Goal: Transaction & Acquisition: Purchase product/service

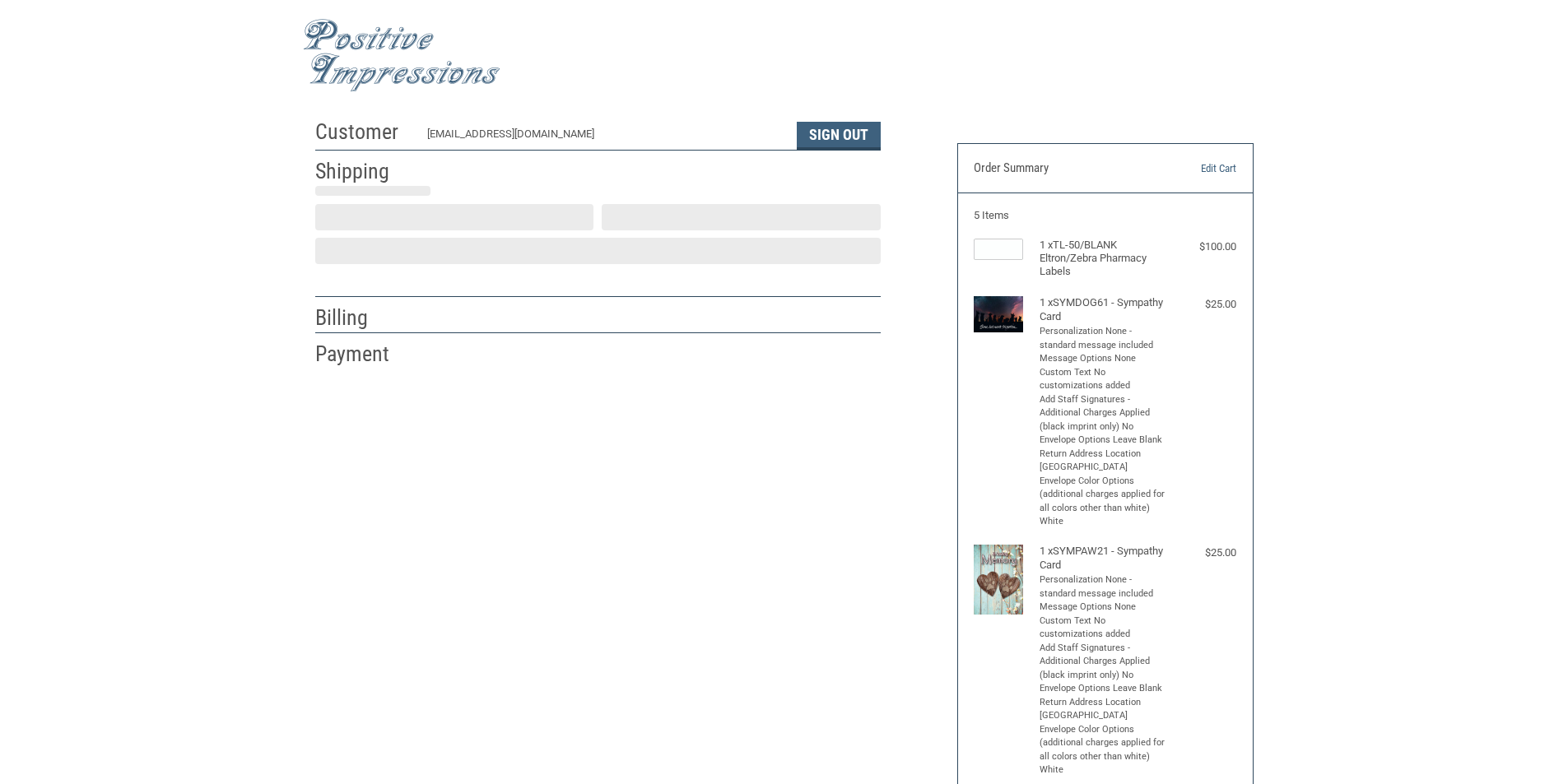
select select "US"
select select "CT"
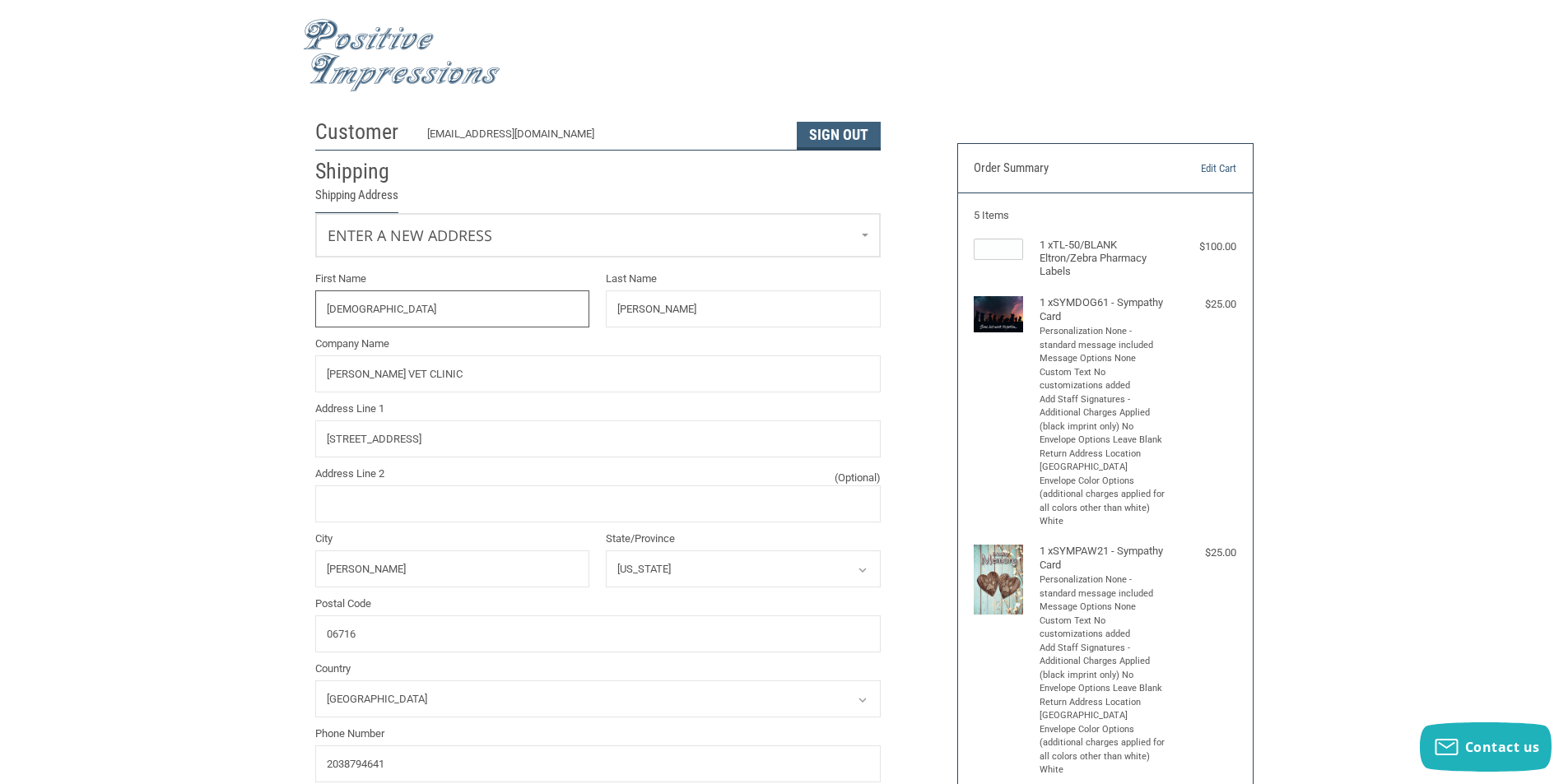
radio input "true"
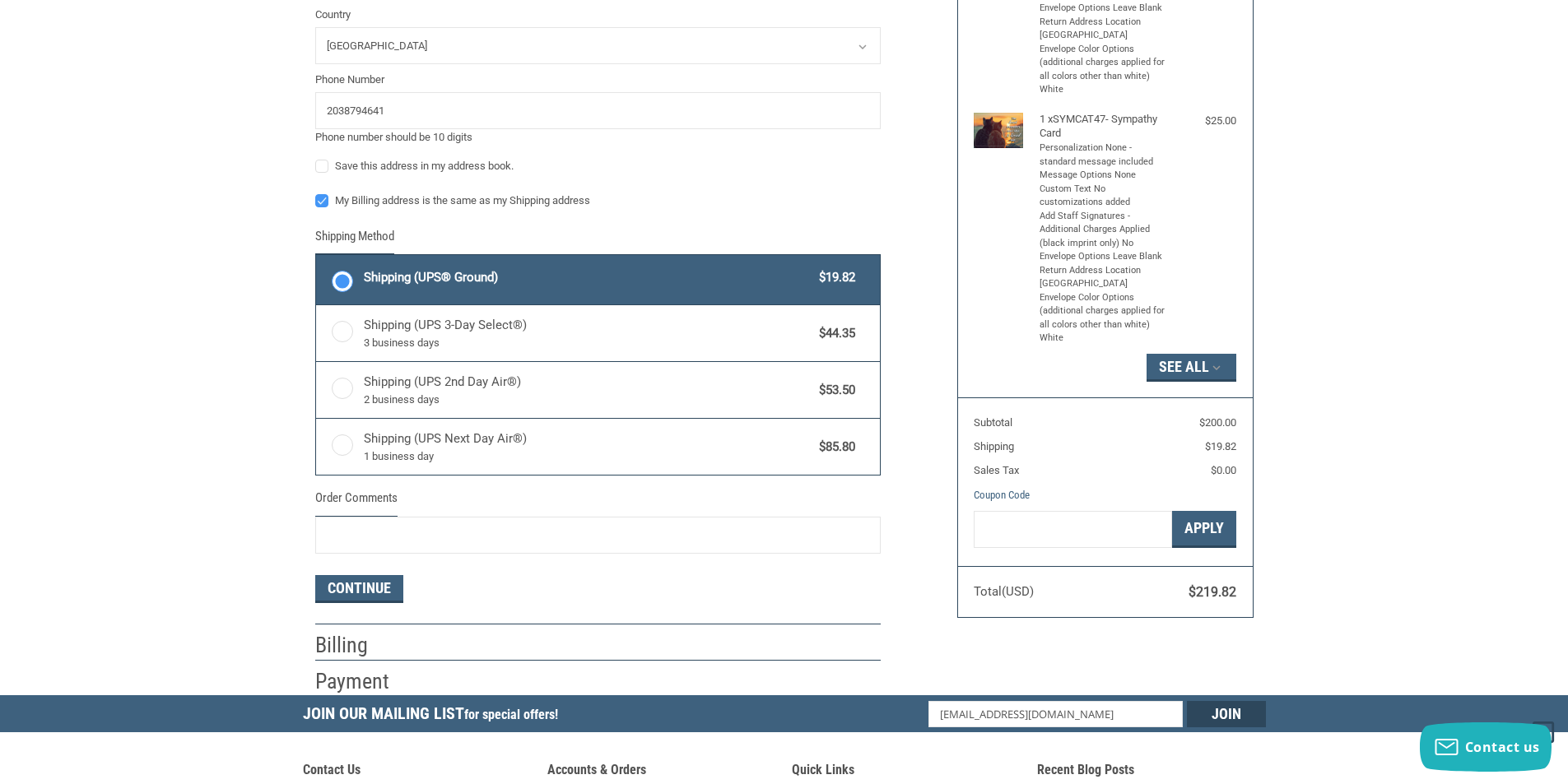
scroll to position [741, 0]
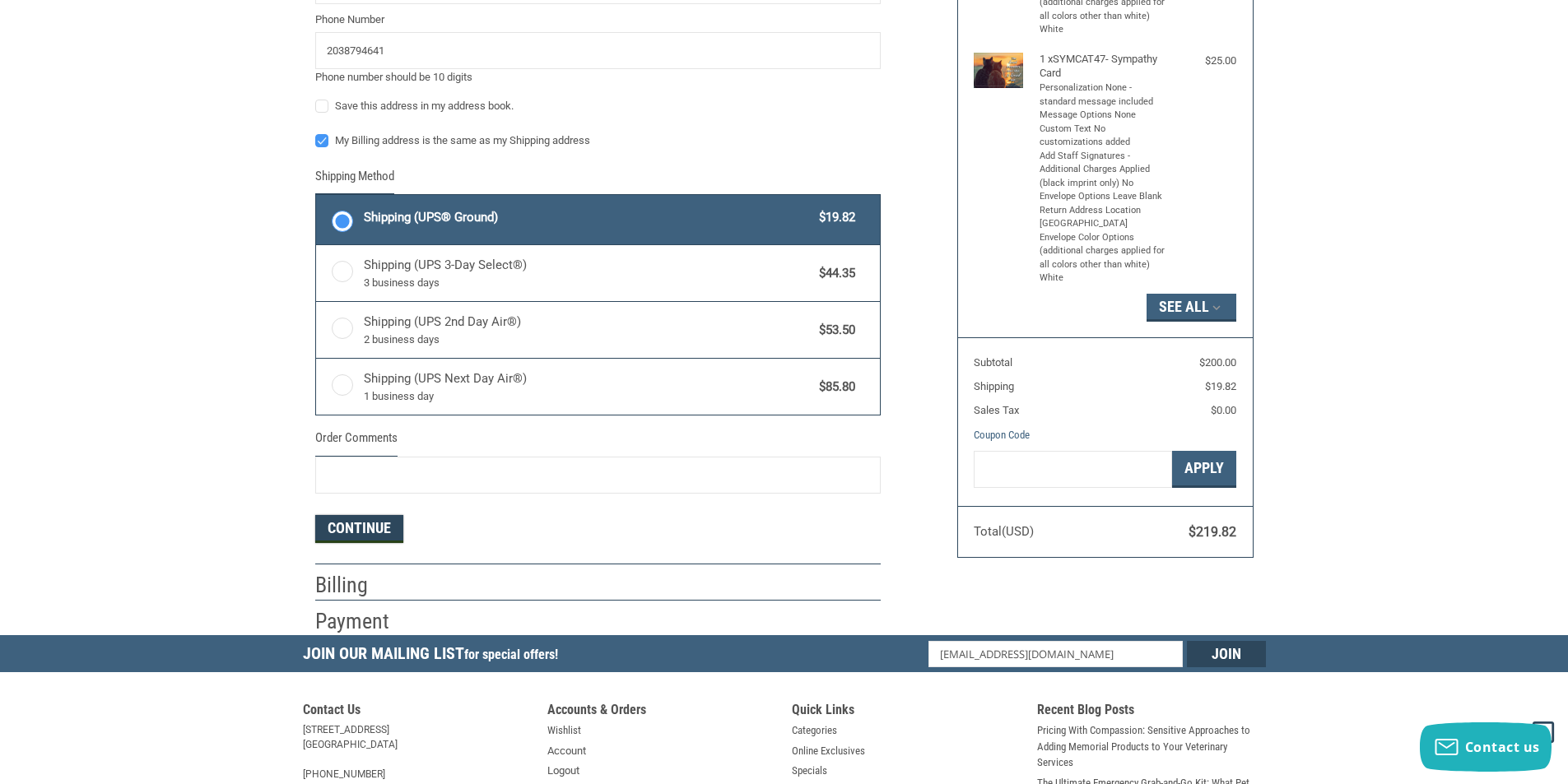
click at [345, 530] on button "Continue" at bounding box center [359, 528] width 88 height 28
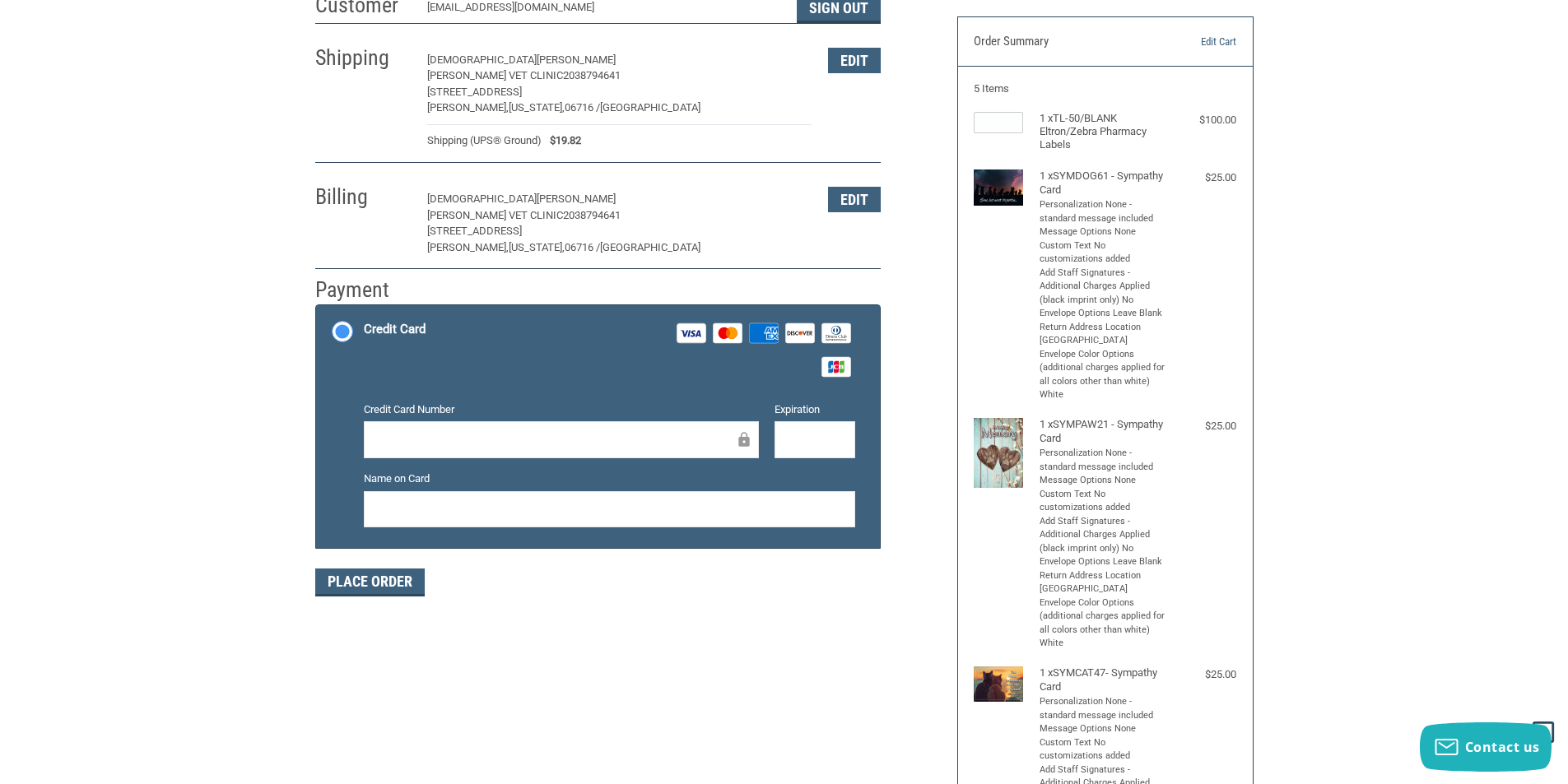
scroll to position [0, 0]
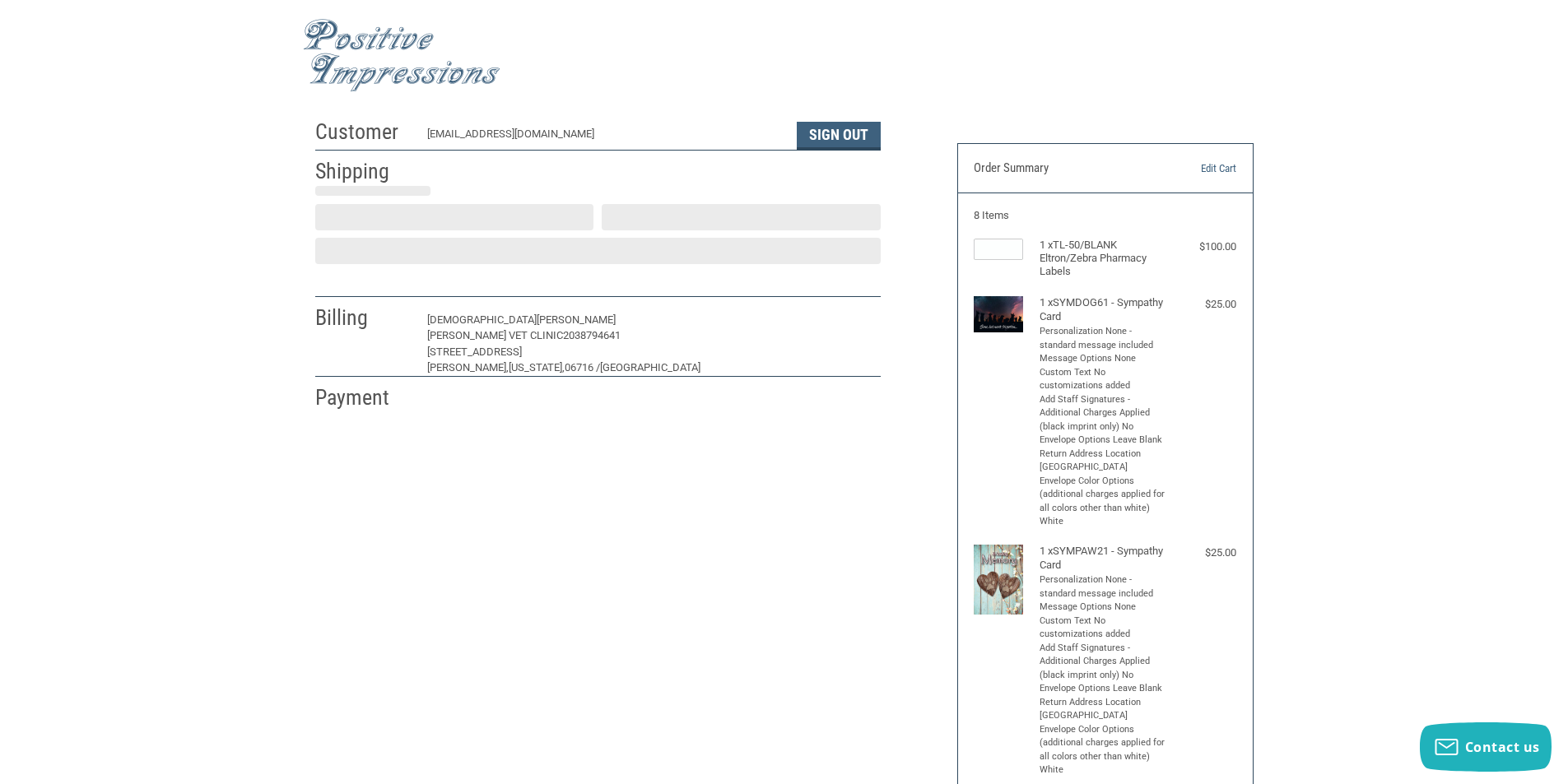
select select "US"
select select "CT"
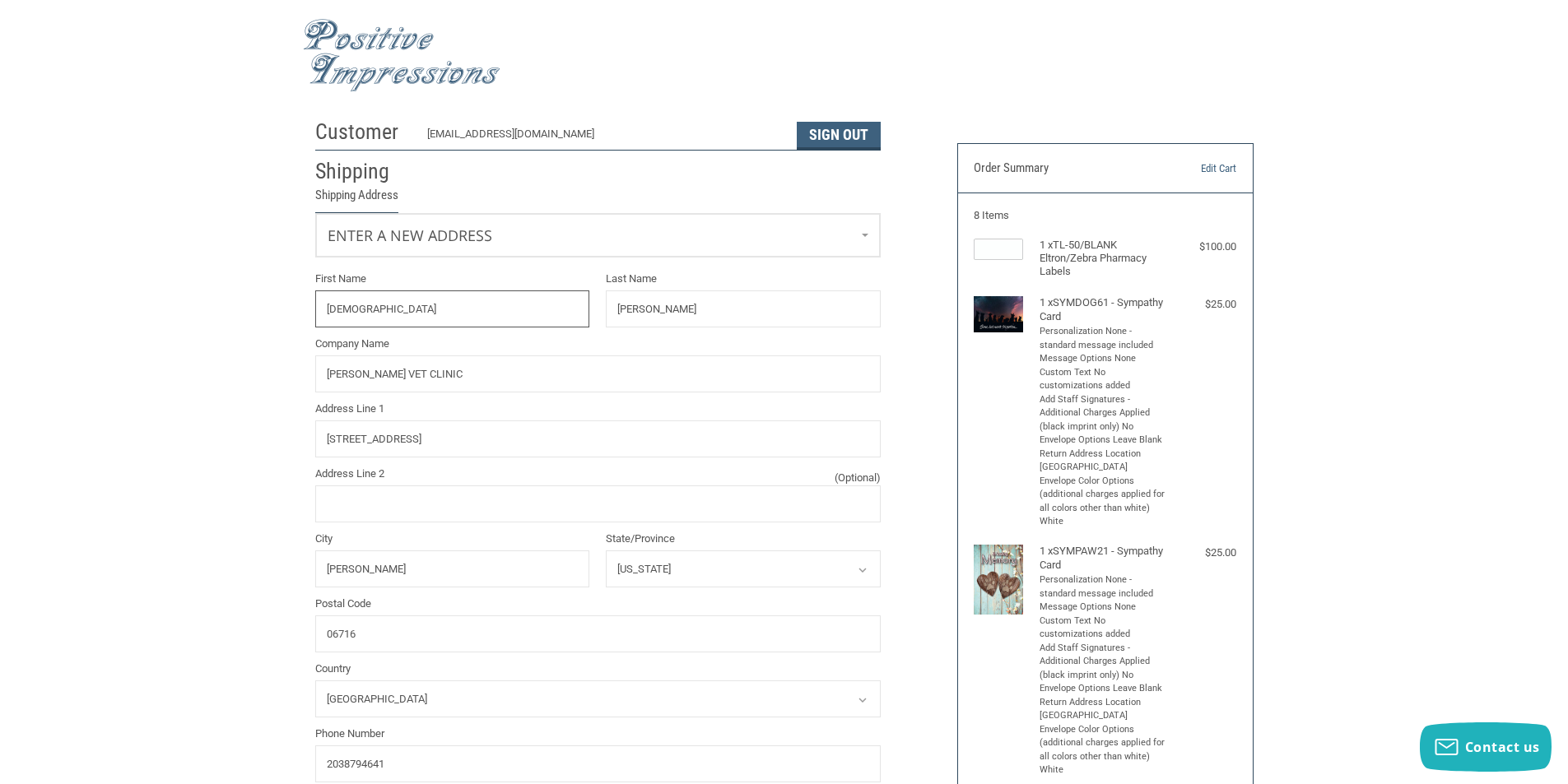
radio input "true"
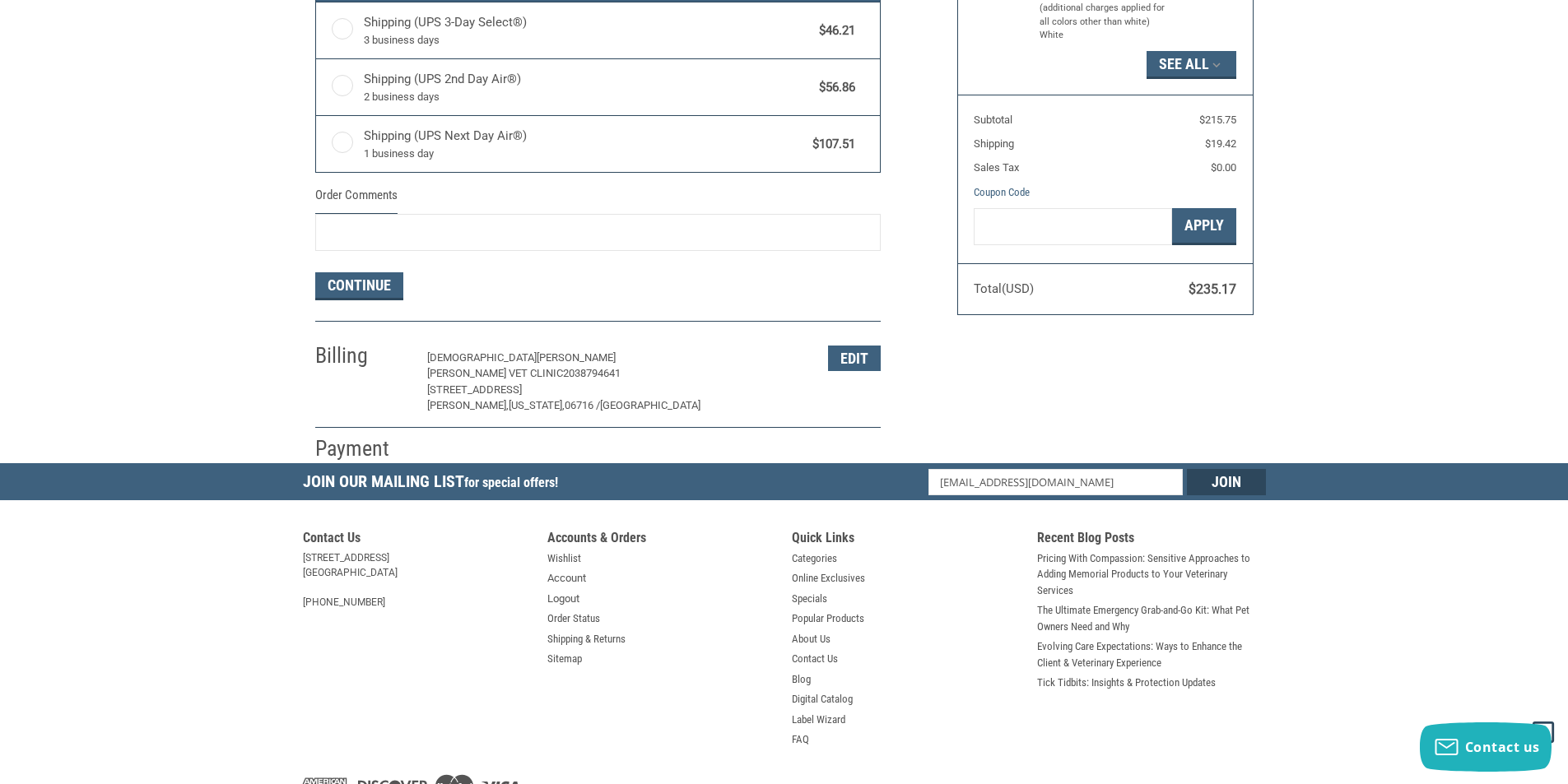
scroll to position [987, 0]
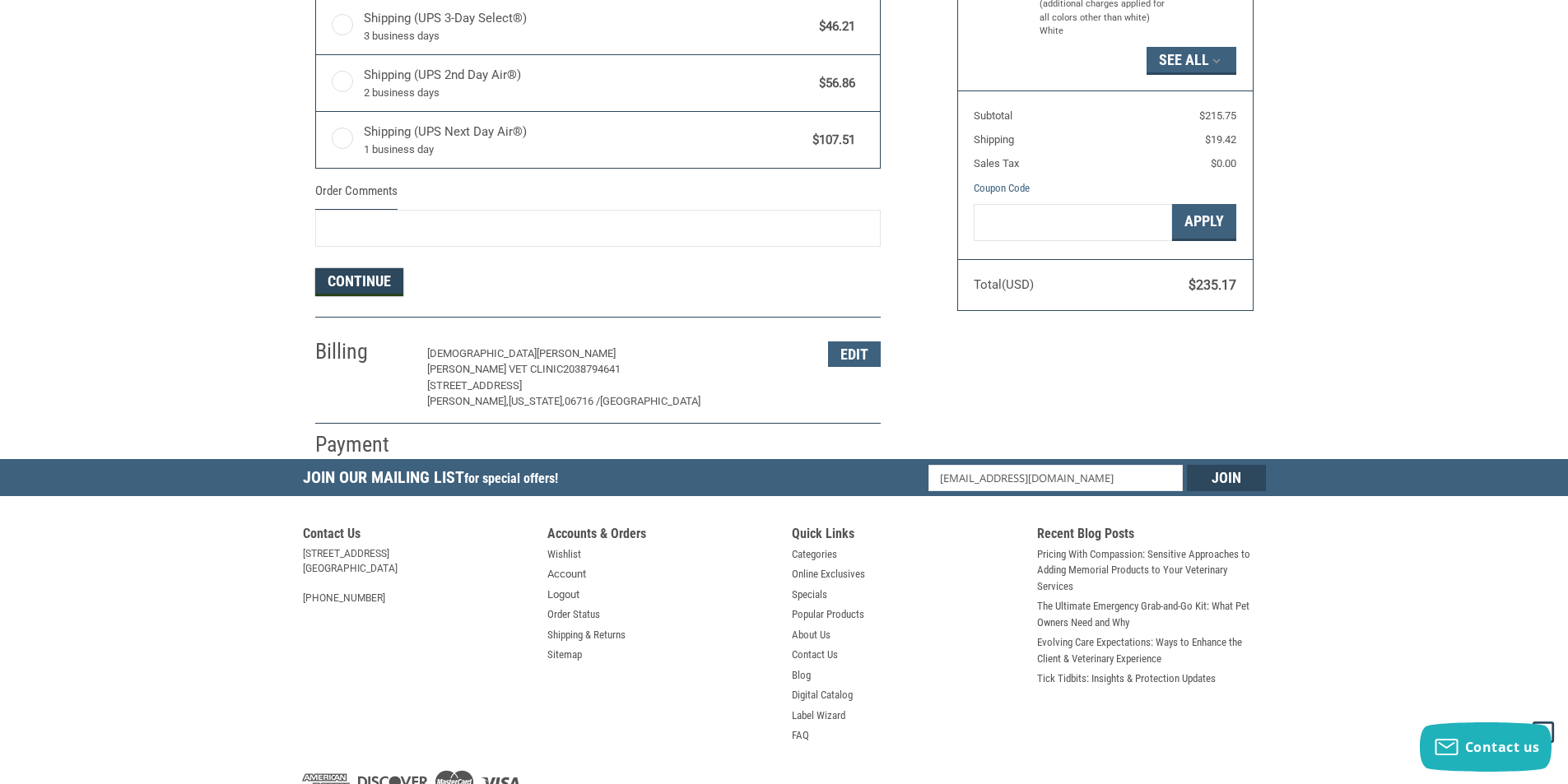
click at [358, 281] on button "Continue" at bounding box center [359, 282] width 88 height 28
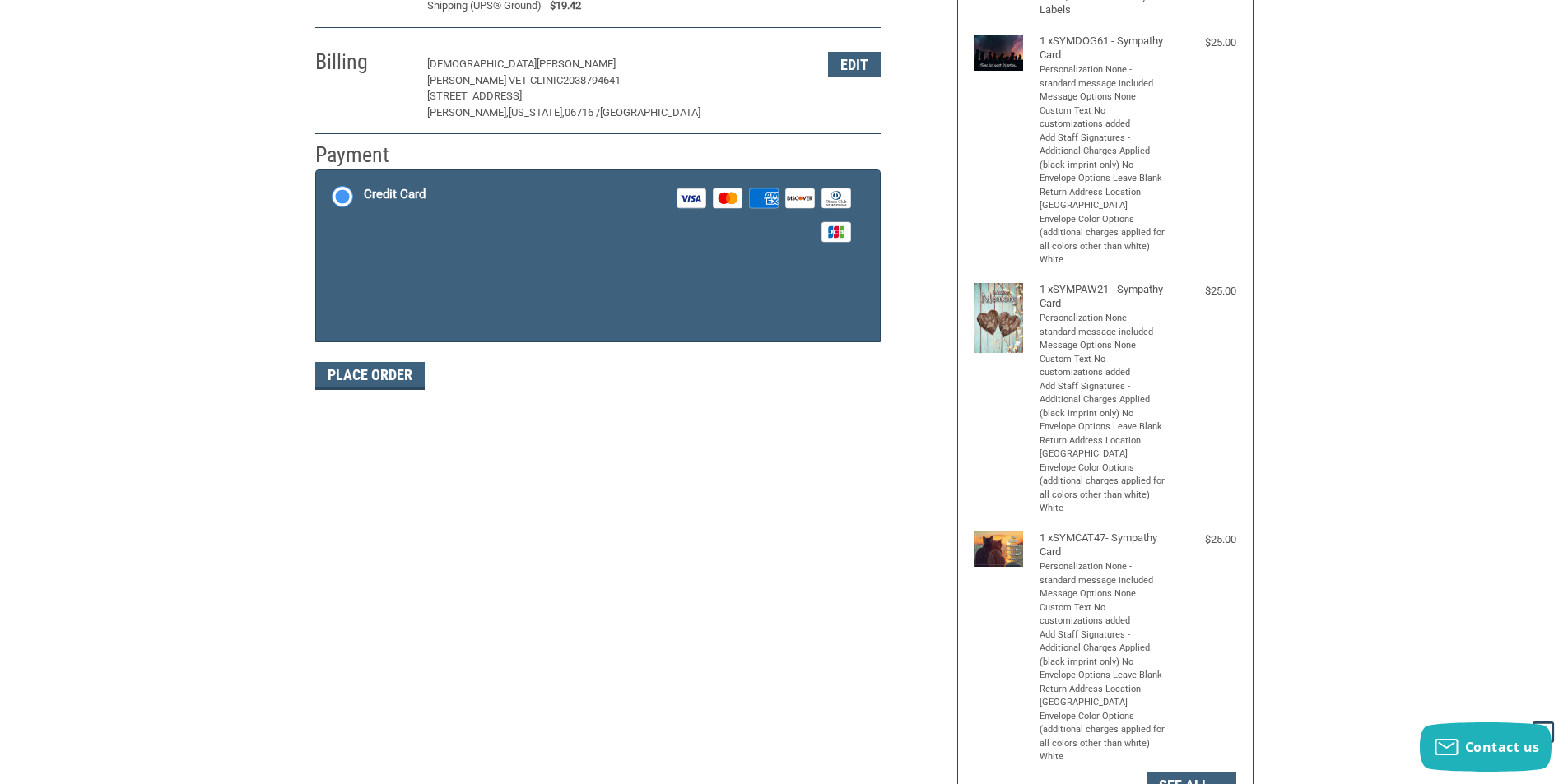
scroll to position [240, 0]
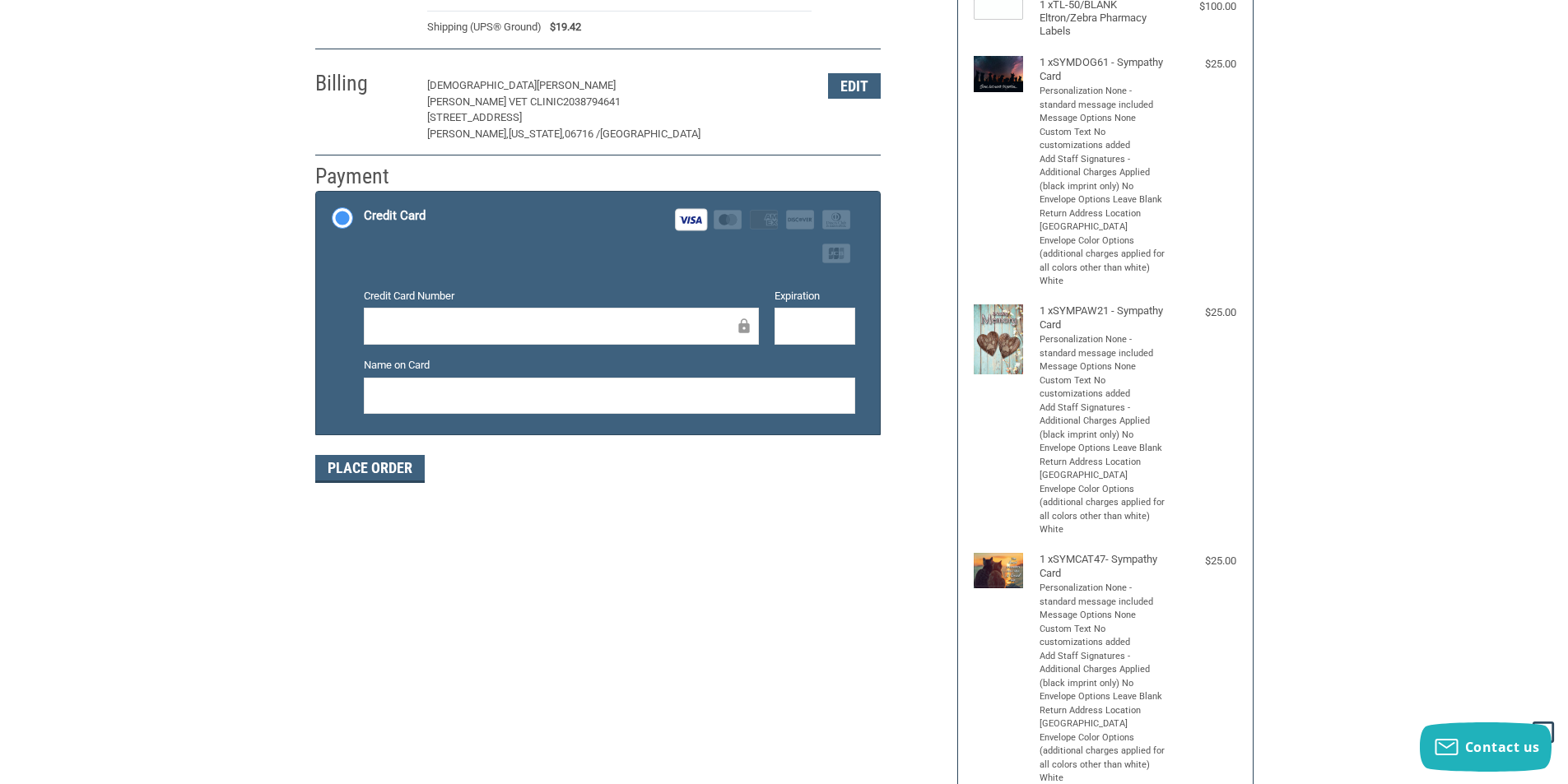
click at [544, 410] on div at bounding box center [609, 396] width 491 height 37
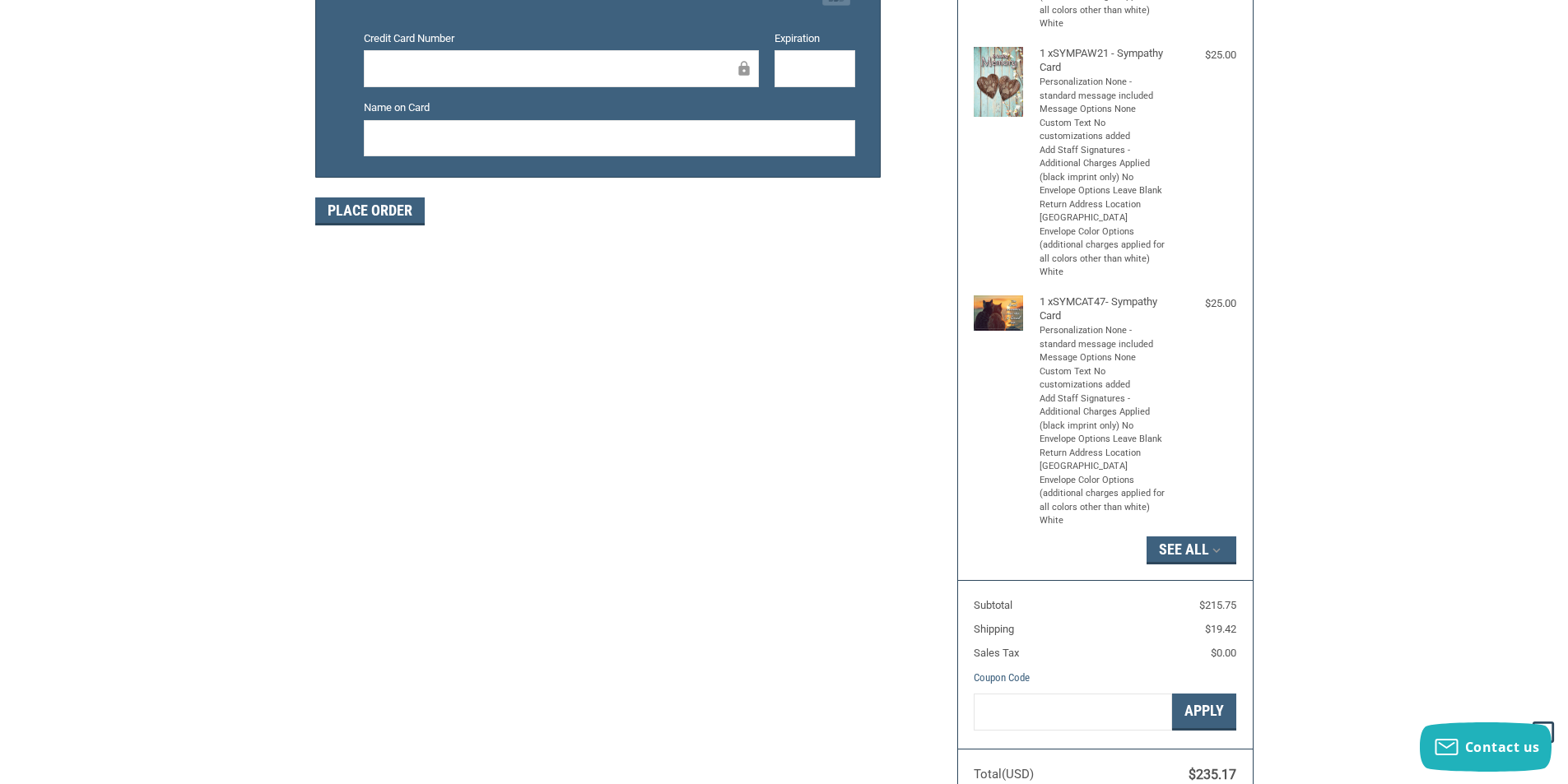
scroll to position [267, 0]
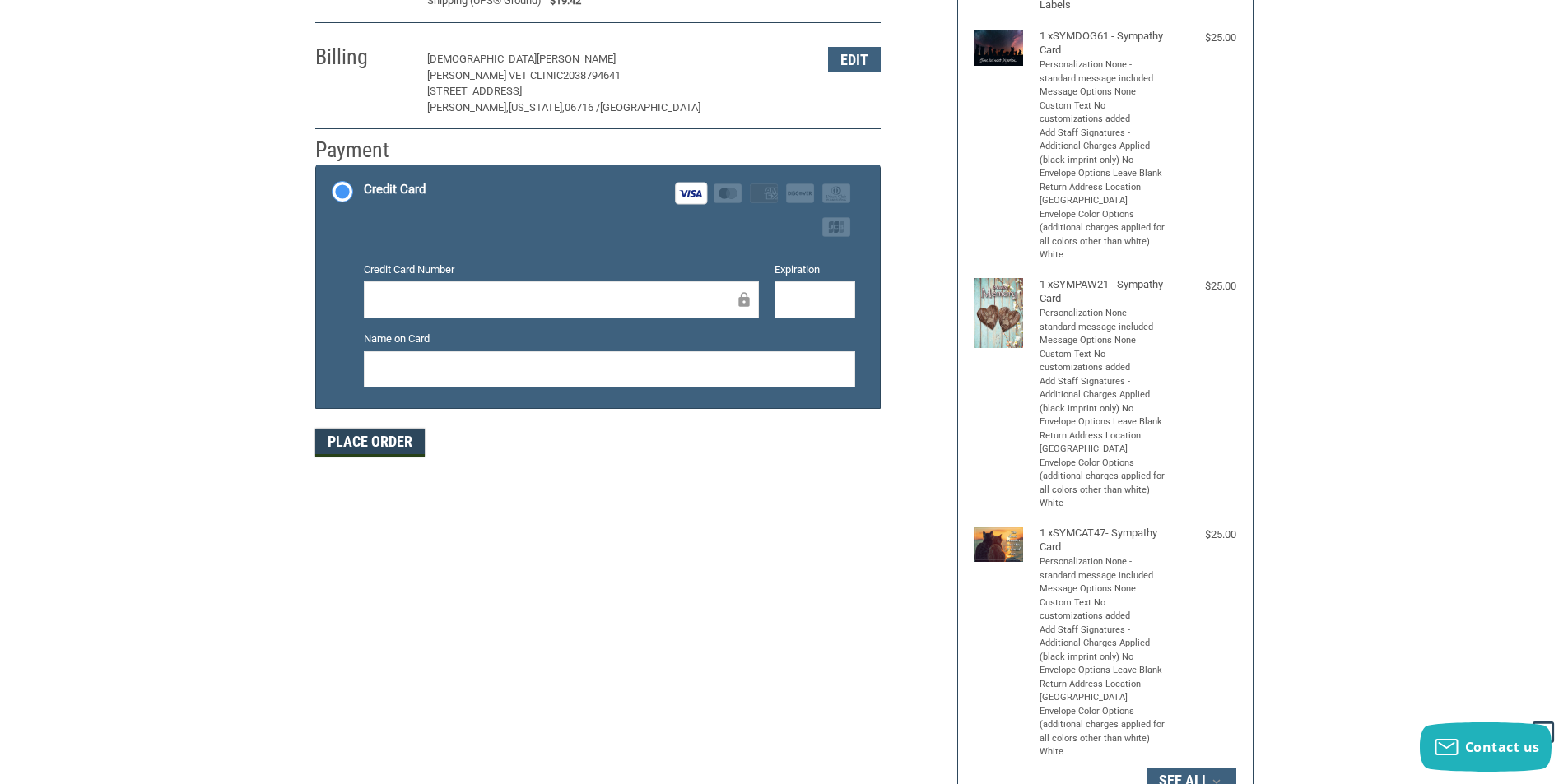
click at [394, 443] on button "Place Order" at bounding box center [369, 442] width 109 height 28
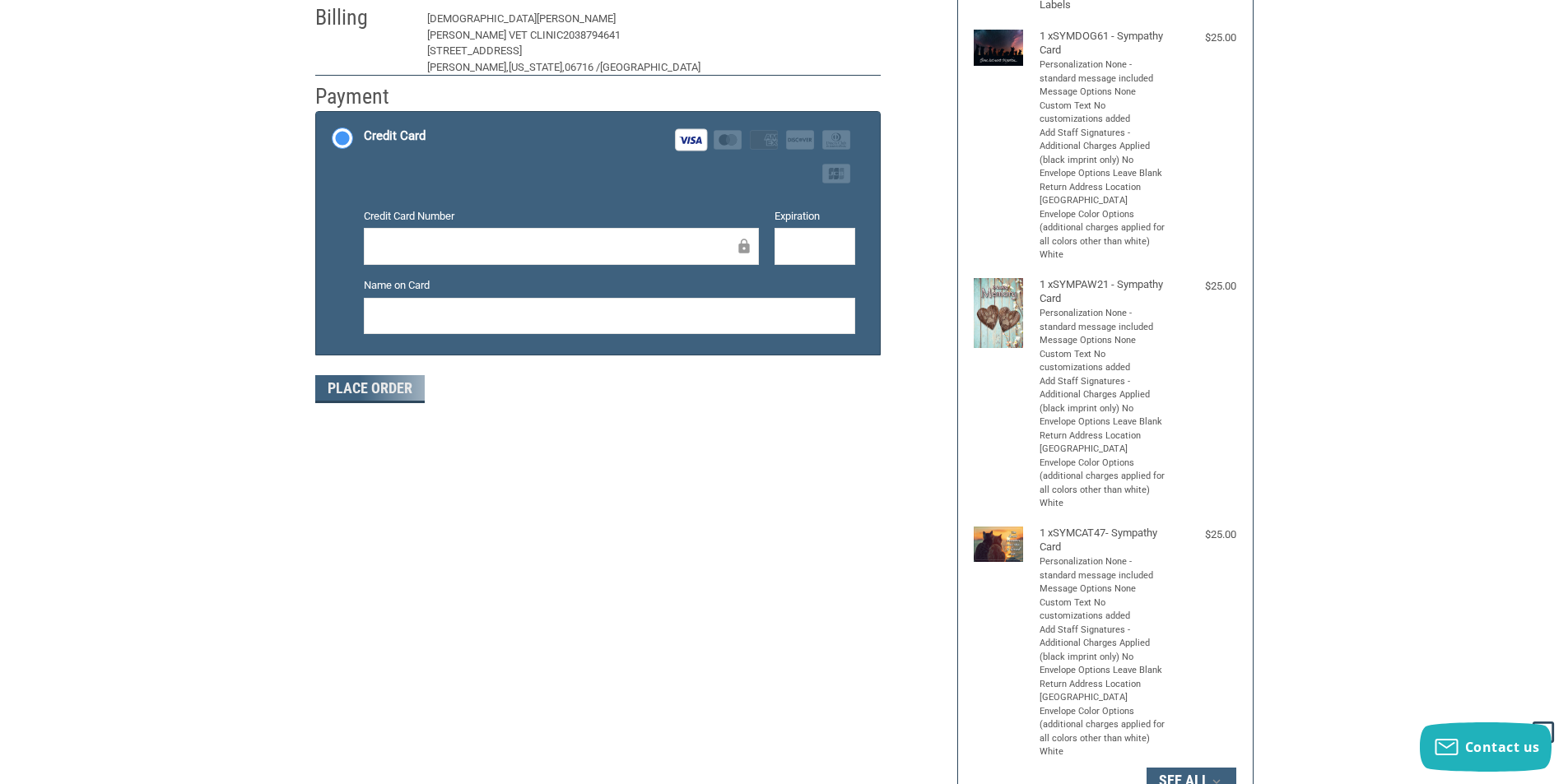
scroll to position [163, 0]
